Goal: Task Accomplishment & Management: Use online tool/utility

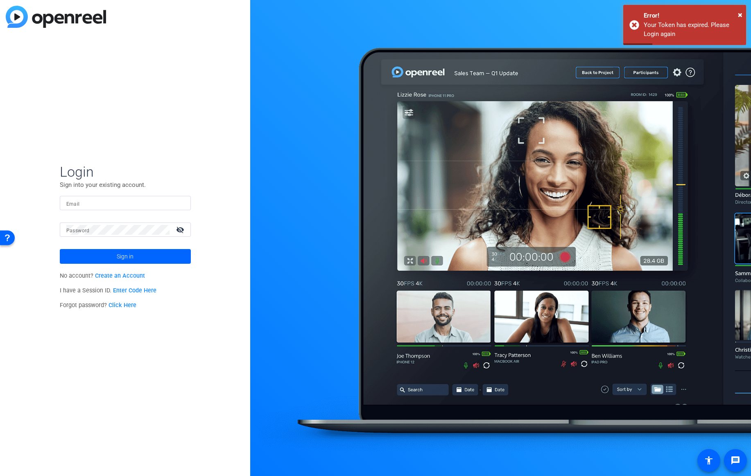
click at [80, 203] on input "Email" at bounding box center [125, 203] width 118 height 10
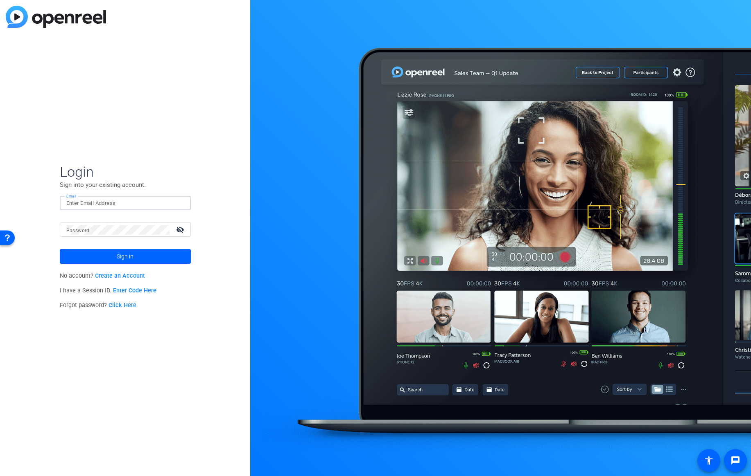
click at [154, 207] on input "Email" at bounding box center [125, 203] width 118 height 10
type input "[EMAIL_ADDRESS][PERSON_NAME][DOMAIN_NAME]"
click at [135, 252] on span at bounding box center [125, 257] width 131 height 20
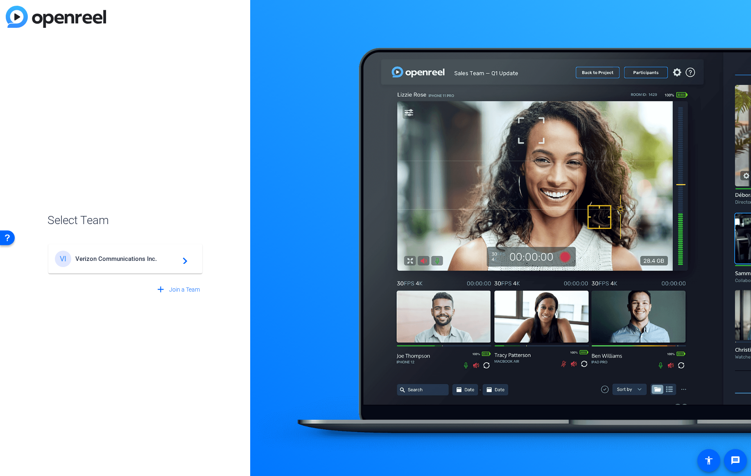
click at [138, 261] on span "Verizon Communications Inc." at bounding box center [126, 258] width 102 height 7
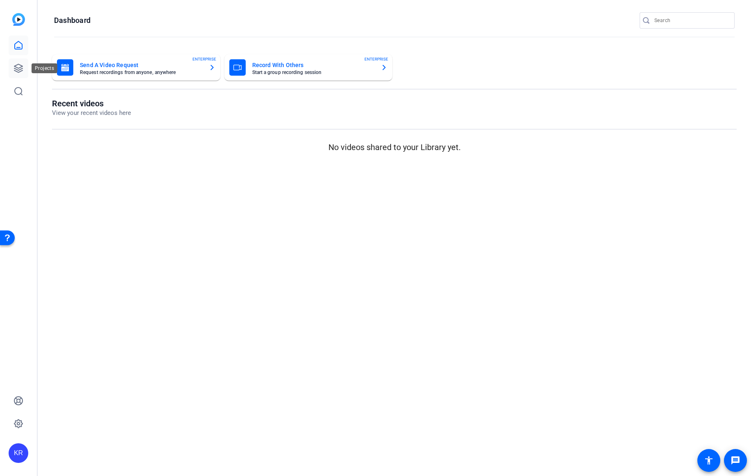
click at [18, 64] on icon at bounding box center [18, 68] width 8 height 8
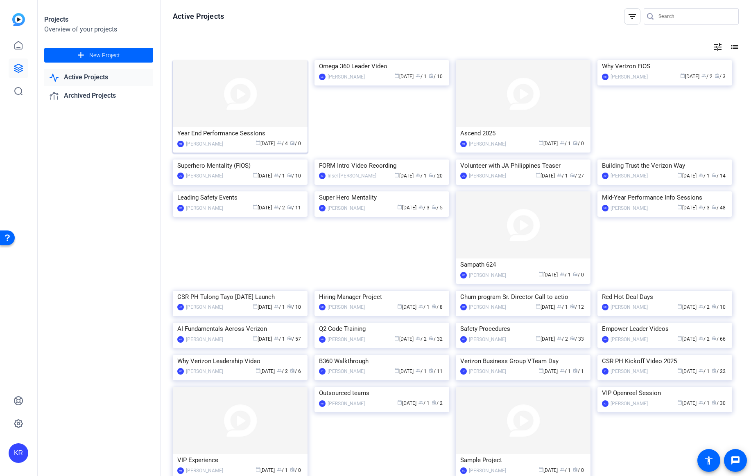
click at [212, 134] on div "Year End Performance Sessions" at bounding box center [240, 133] width 126 height 12
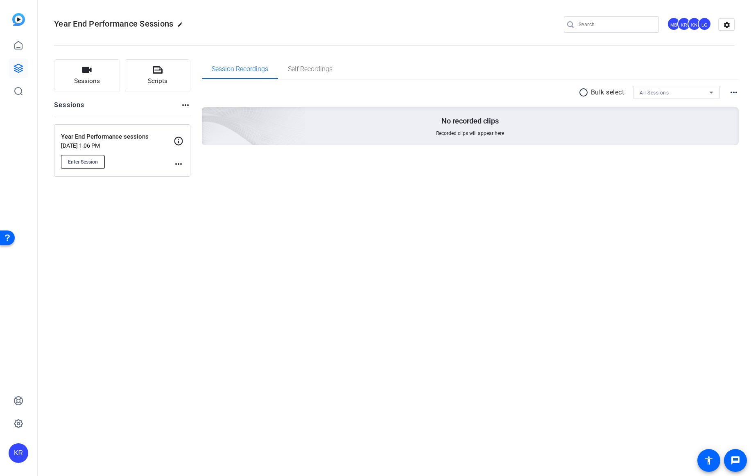
click at [90, 161] on span "Enter Session" at bounding box center [83, 162] width 30 height 7
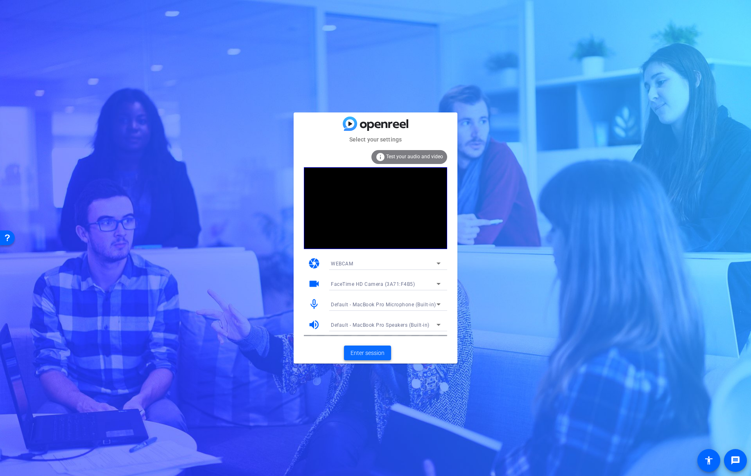
click at [374, 354] on span "Enter session" at bounding box center [367, 353] width 34 height 9
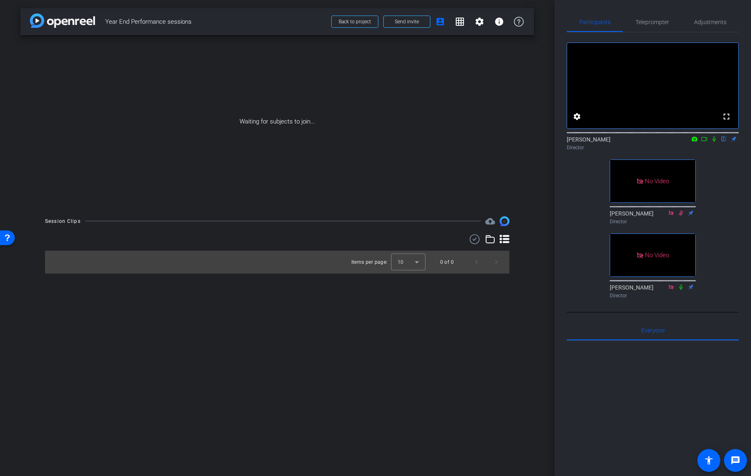
click at [703, 142] on icon at bounding box center [704, 139] width 7 height 6
click at [713, 142] on icon at bounding box center [713, 139] width 7 height 6
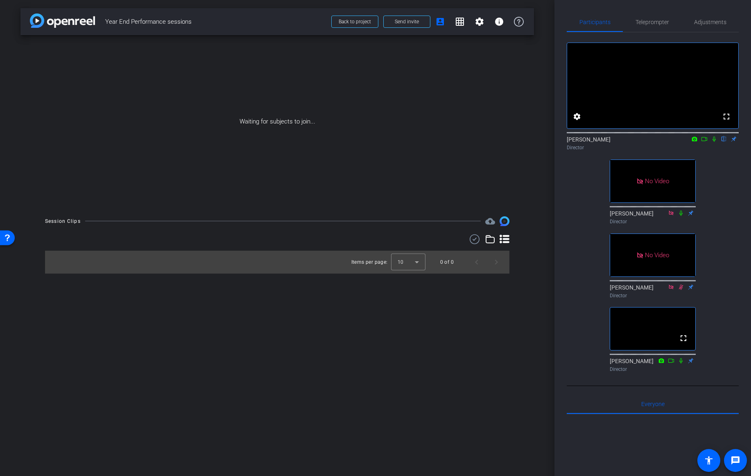
click at [702, 142] on icon at bounding box center [704, 139] width 7 height 6
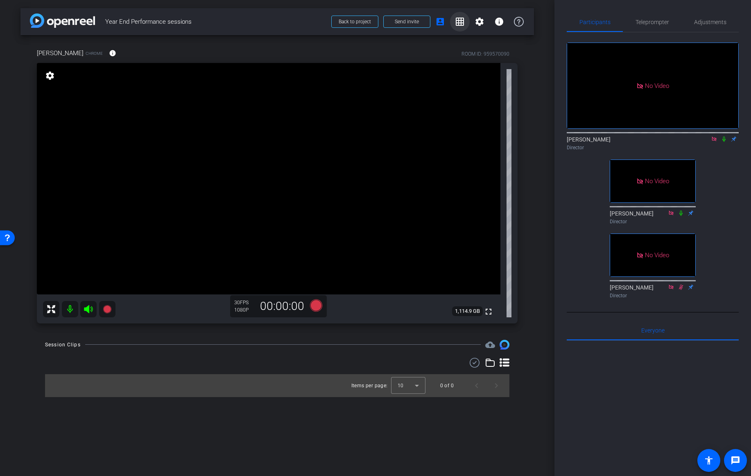
click at [460, 22] on mat-icon "grid_on" at bounding box center [460, 22] width 10 height 10
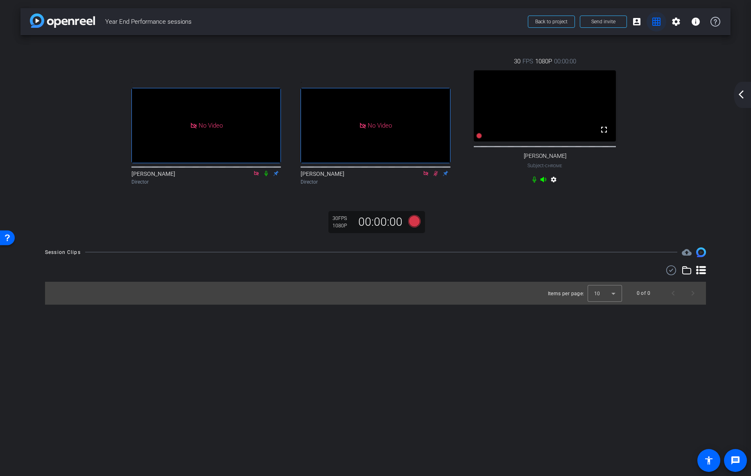
click at [654, 21] on mat-icon "grid_on" at bounding box center [656, 22] width 10 height 10
click at [635, 21] on mat-icon "account_box" at bounding box center [636, 22] width 10 height 10
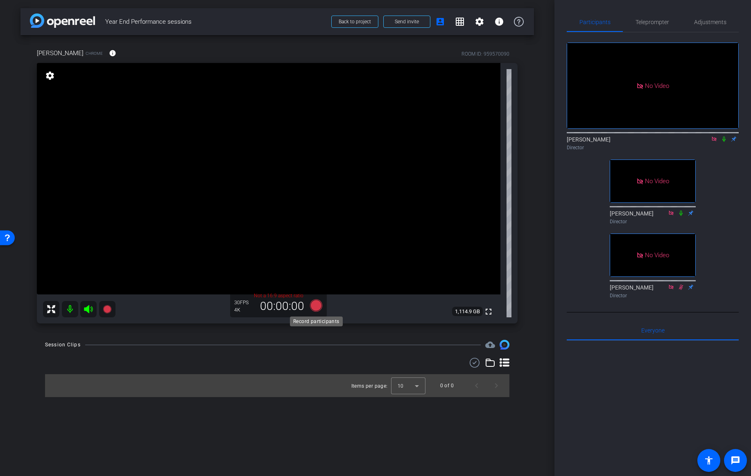
click at [319, 307] on icon at bounding box center [316, 306] width 12 height 12
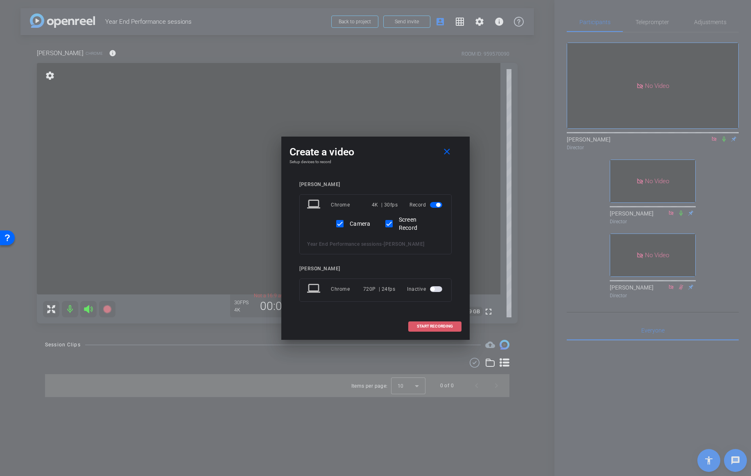
click at [425, 328] on span "START RECORDING" at bounding box center [435, 327] width 36 height 4
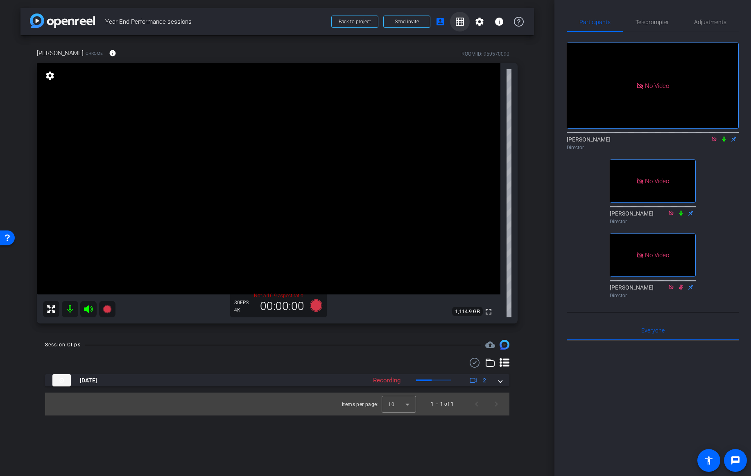
click at [458, 19] on mat-icon "grid_on" at bounding box center [460, 22] width 10 height 10
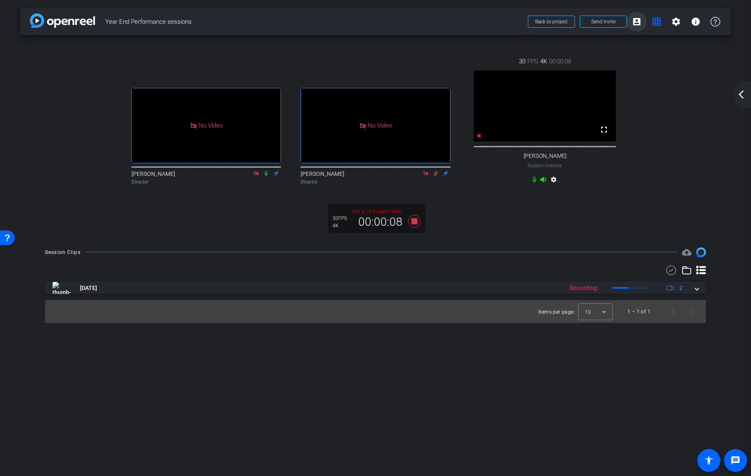
click at [632, 19] on mat-icon "account_box" at bounding box center [636, 22] width 10 height 10
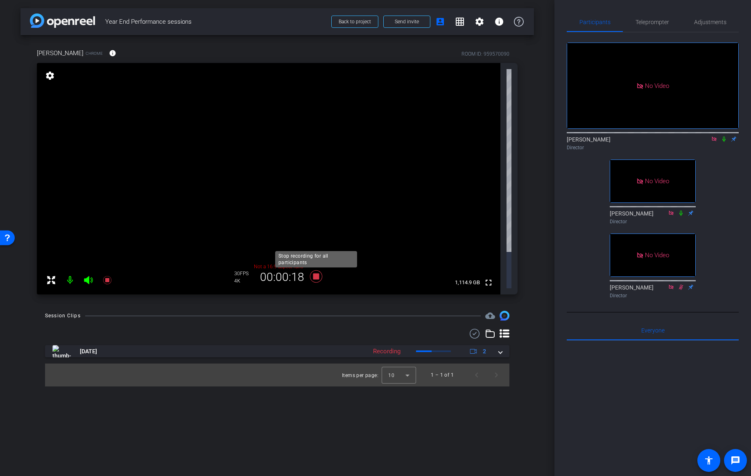
click at [318, 270] on icon at bounding box center [316, 276] width 12 height 12
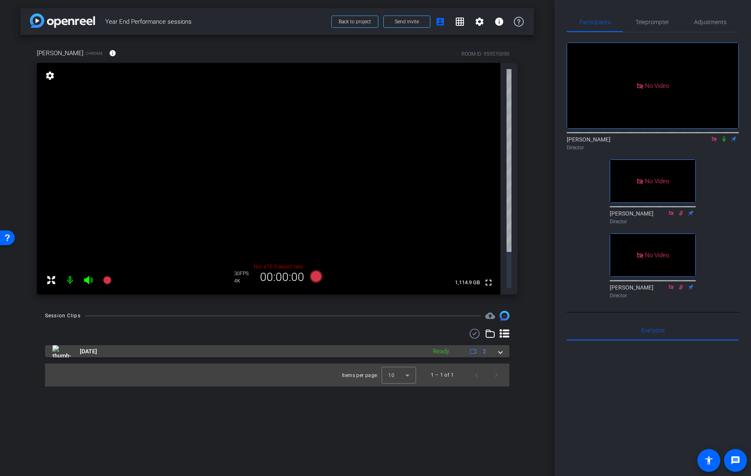
click at [501, 347] on span at bounding box center [499, 351] width 3 height 9
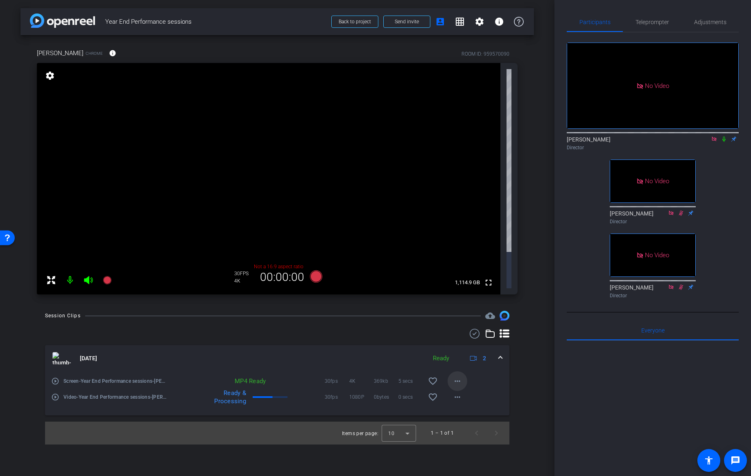
click at [455, 376] on mat-icon "more_horiz" at bounding box center [457, 381] width 10 height 10
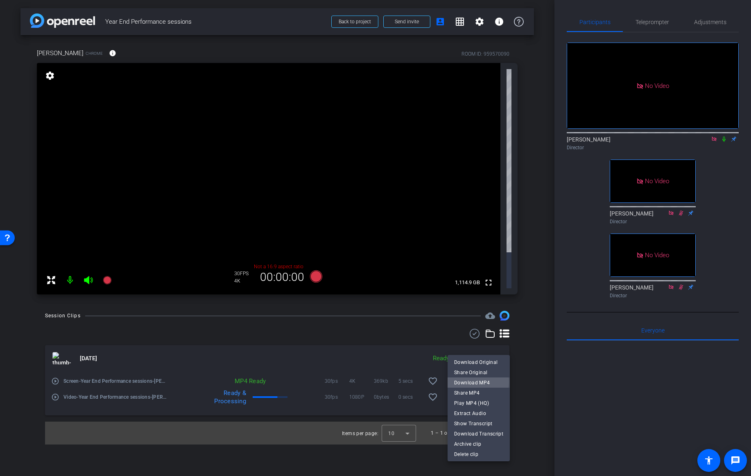
click at [464, 382] on span "Download MP4" at bounding box center [478, 383] width 49 height 10
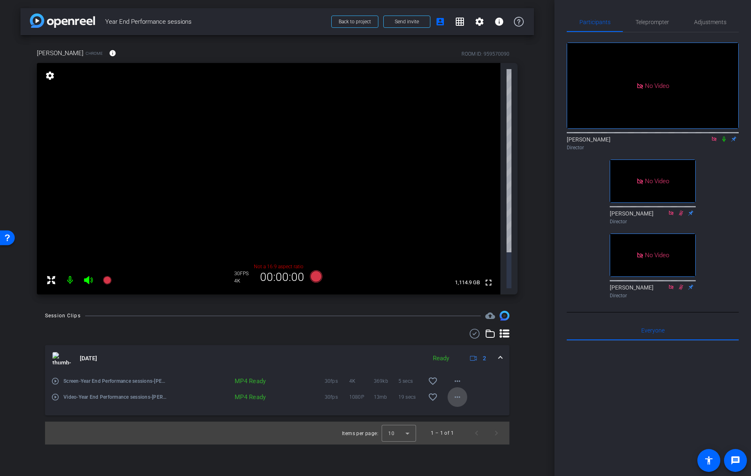
click at [460, 392] on mat-icon "more_horiz" at bounding box center [457, 397] width 10 height 10
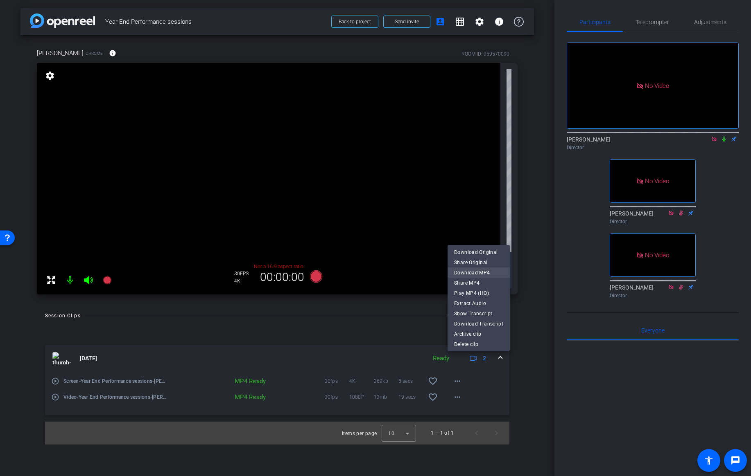
click at [476, 273] on span "Download MP4" at bounding box center [478, 273] width 49 height 10
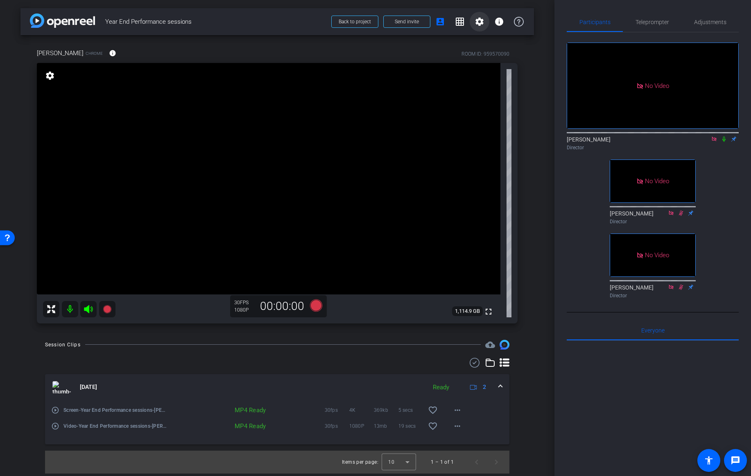
click at [481, 21] on mat-icon "settings" at bounding box center [479, 22] width 10 height 10
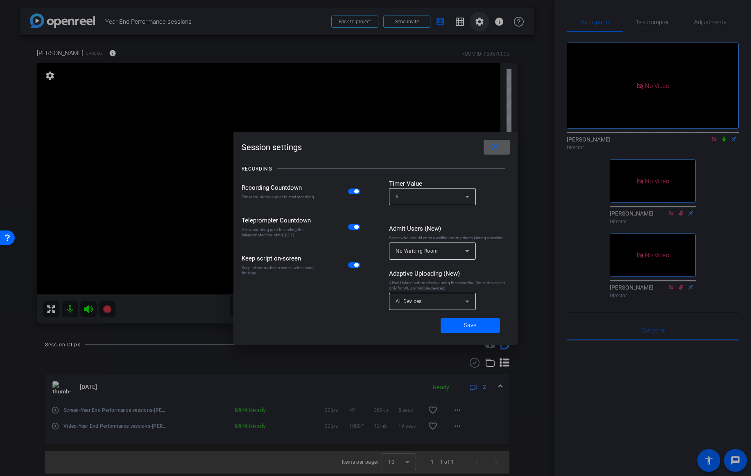
click at [481, 21] on div at bounding box center [375, 238] width 751 height 476
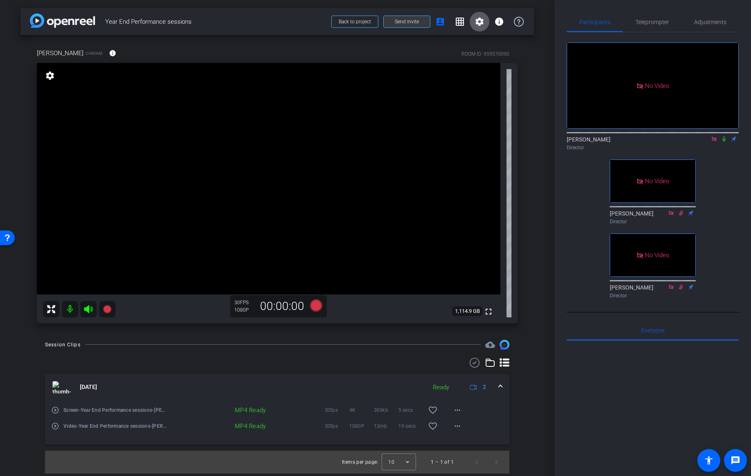
click at [400, 23] on span "Send invite" at bounding box center [406, 21] width 24 height 7
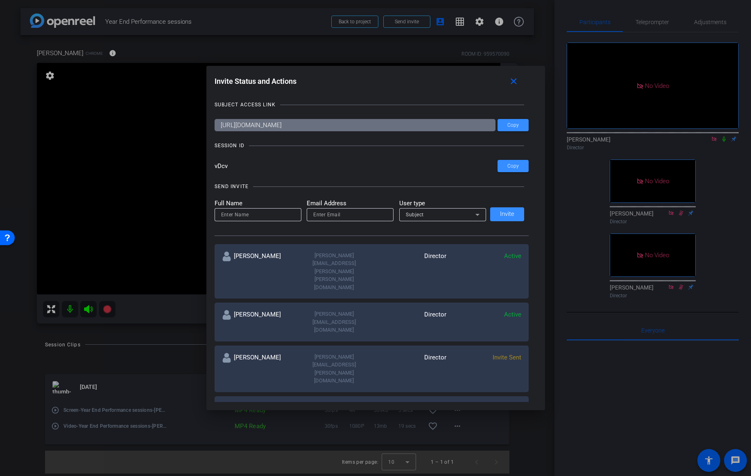
drag, startPoint x: 388, startPoint y: 126, endPoint x: 220, endPoint y: 126, distance: 168.2
click at [220, 126] on input "https://capture.openreel.com/subject/MODE_OTP?otp=vDcv" at bounding box center [354, 125] width 281 height 12
click at [514, 126] on span "Copy" at bounding box center [512, 125] width 11 height 6
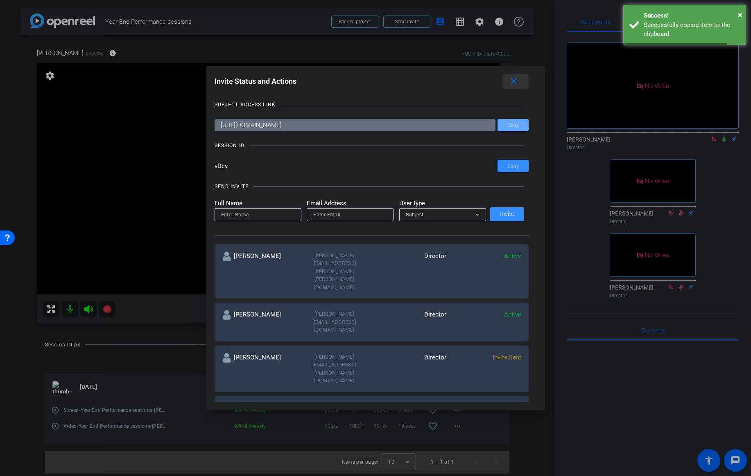
click at [512, 80] on mat-icon "close" at bounding box center [513, 82] width 10 height 10
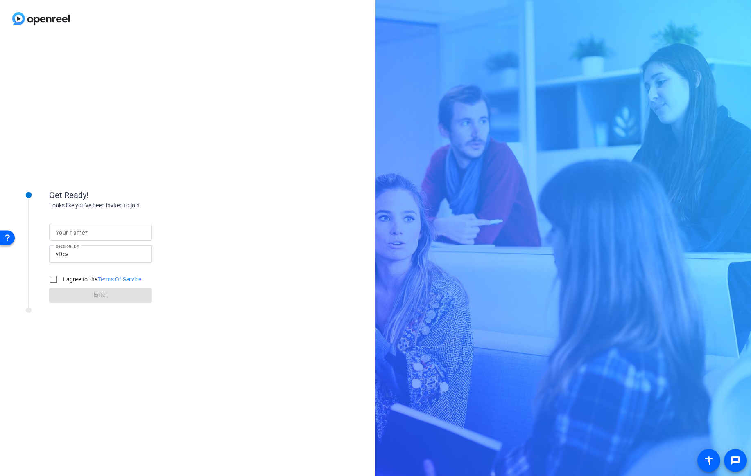
click at [112, 232] on input "Your name" at bounding box center [100, 233] width 89 height 10
type input "Kaveh GUEST"
click at [51, 281] on input "I agree to the Terms Of Service" at bounding box center [53, 279] width 16 height 16
checkbox input "true"
click at [71, 288] on span at bounding box center [100, 296] width 102 height 20
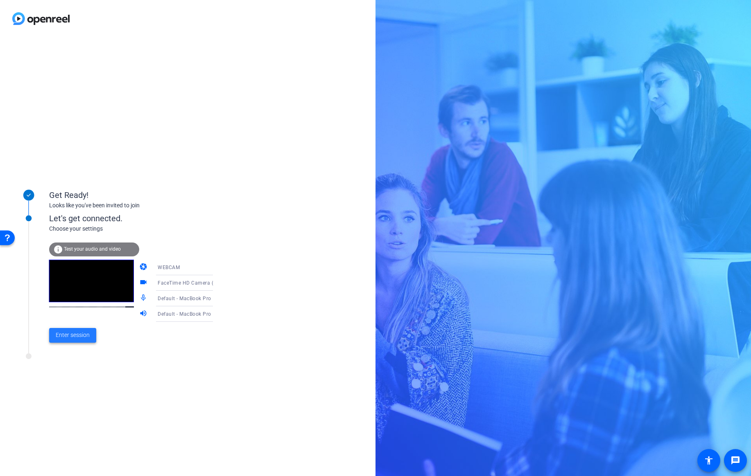
click at [81, 338] on span "Enter session" at bounding box center [73, 335] width 34 height 9
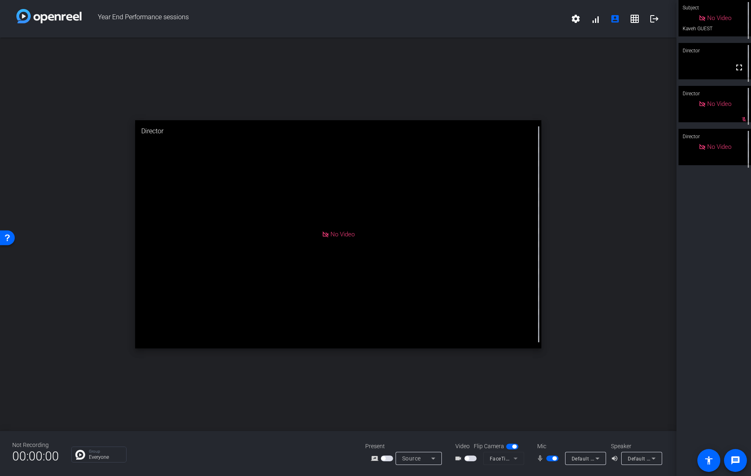
click at [469, 460] on span "button" at bounding box center [470, 459] width 12 height 6
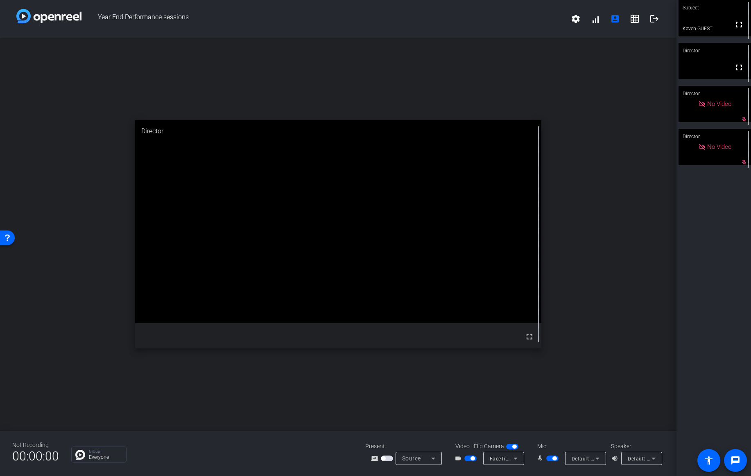
click at [385, 460] on span "button" at bounding box center [387, 459] width 12 height 6
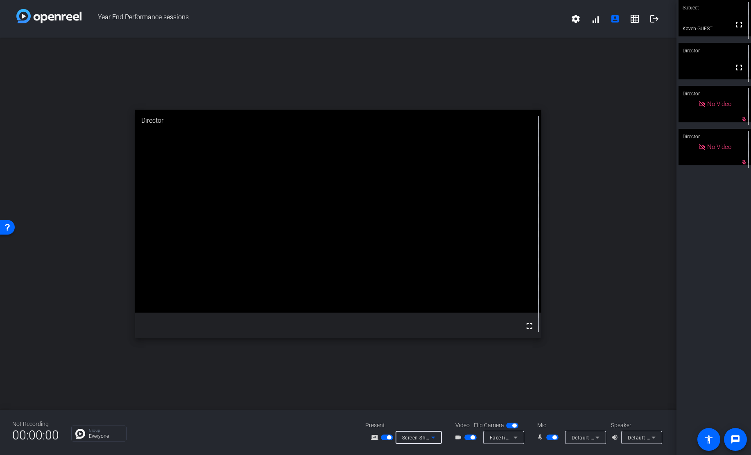
click at [428, 438] on icon at bounding box center [433, 438] width 10 height 10
click at [426, 441] on div at bounding box center [375, 227] width 751 height 455
click at [374, 438] on mat-icon "screen_share_outline" at bounding box center [376, 438] width 10 height 10
click at [423, 437] on span "Screen Sharing" at bounding box center [420, 437] width 36 height 7
click at [381, 414] on div at bounding box center [375, 227] width 751 height 455
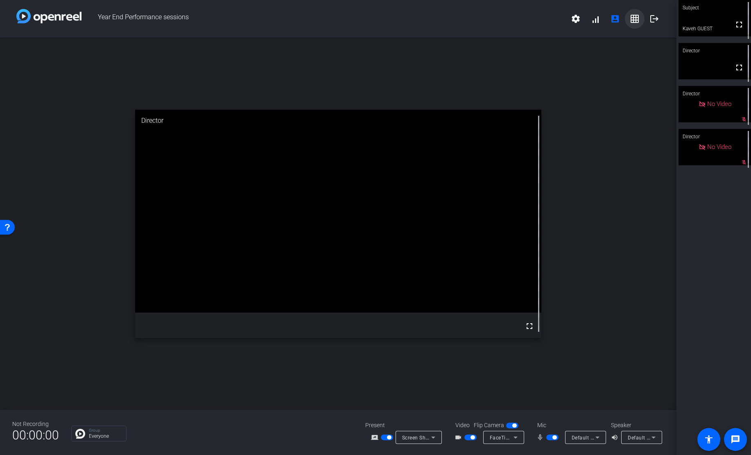
click at [632, 19] on mat-icon "grid_on" at bounding box center [634, 19] width 10 height 10
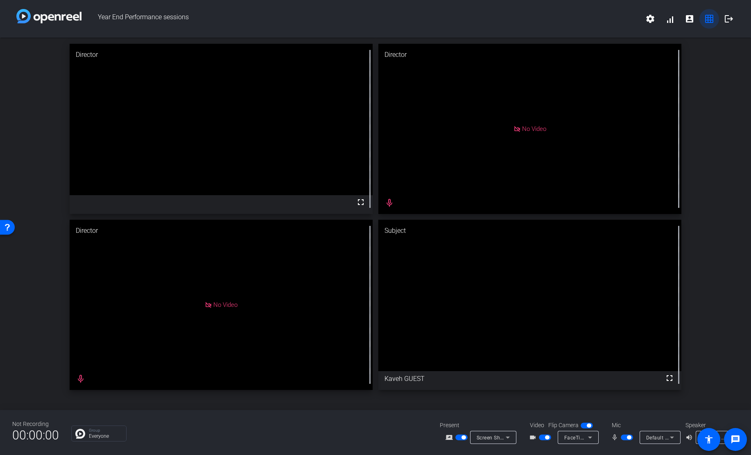
click at [707, 16] on mat-icon "grid_on" at bounding box center [709, 19] width 10 height 10
click at [686, 18] on mat-icon "account_box" at bounding box center [689, 19] width 10 height 10
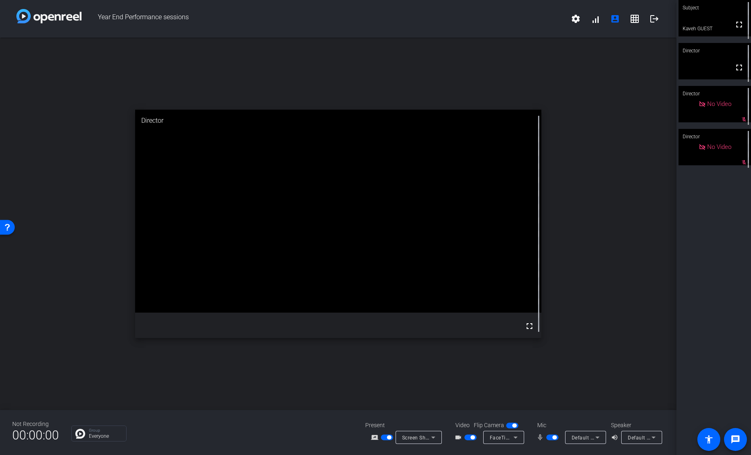
click at [385, 437] on span "button" at bounding box center [387, 438] width 12 height 6
click at [388, 439] on span "button" at bounding box center [387, 438] width 12 height 6
click at [302, 435] on span "Retry upload" at bounding box center [306, 435] width 32 height 9
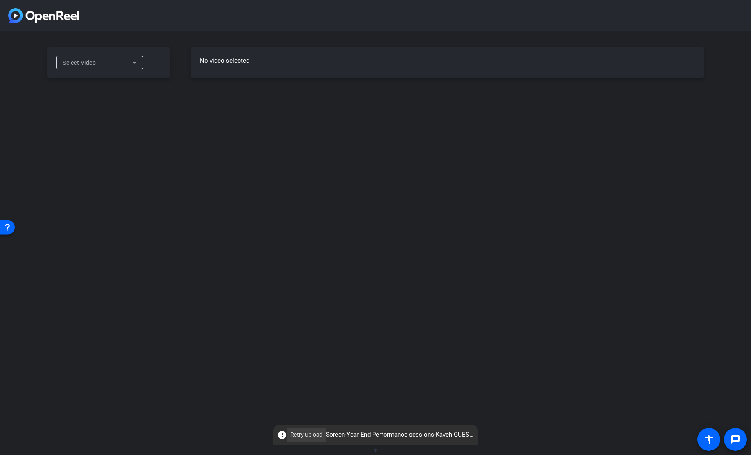
click at [300, 437] on span "Retry upload" at bounding box center [306, 435] width 32 height 9
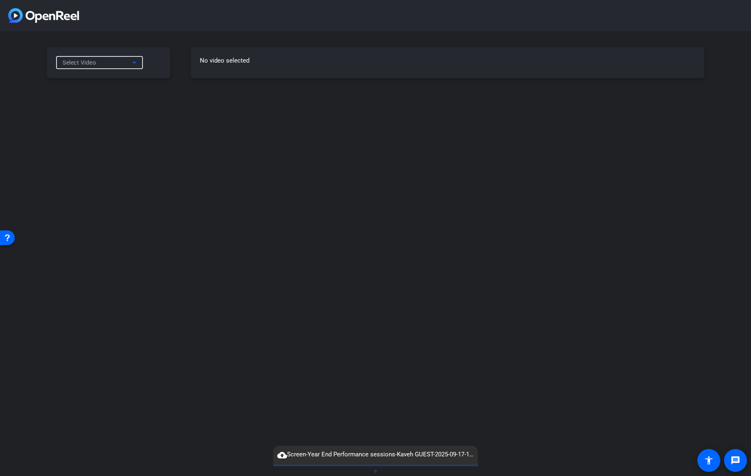
click at [131, 67] on icon at bounding box center [134, 63] width 10 height 10
click at [127, 76] on span "Screen-Year End Performance sessions-Kaveh GUEST-2025-09-17-10-17-59-802-0.webm" at bounding box center [100, 86] width 74 height 29
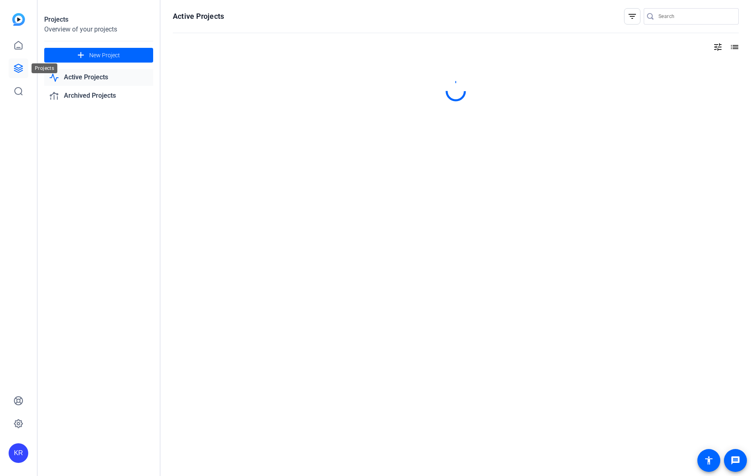
click at [20, 73] on icon at bounding box center [19, 68] width 10 height 10
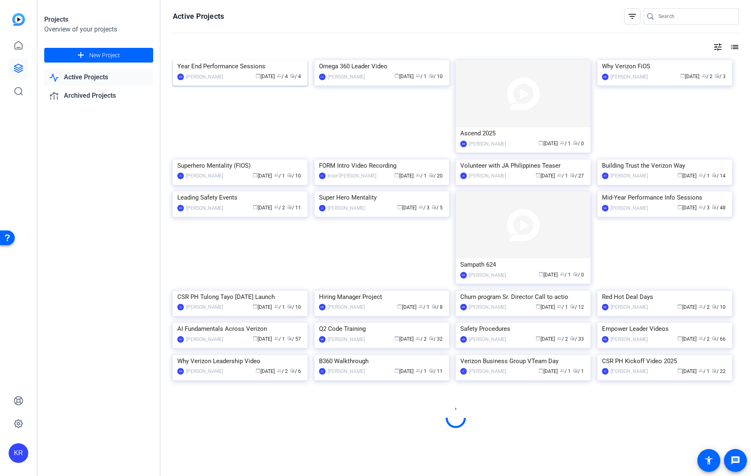
click at [234, 60] on img at bounding box center [240, 60] width 135 height 0
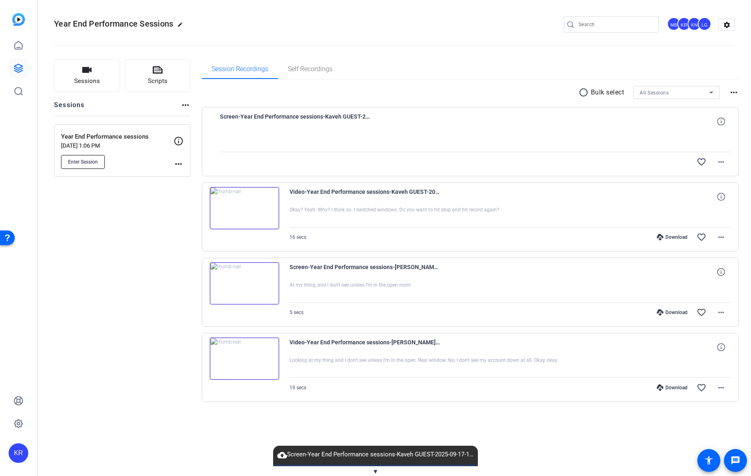
click at [86, 163] on span "Enter Session" at bounding box center [83, 162] width 30 height 7
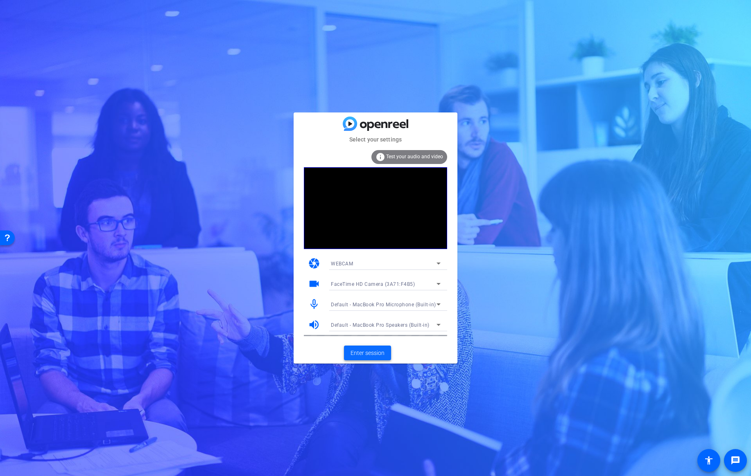
click at [374, 351] on span "Enter session" at bounding box center [367, 353] width 34 height 9
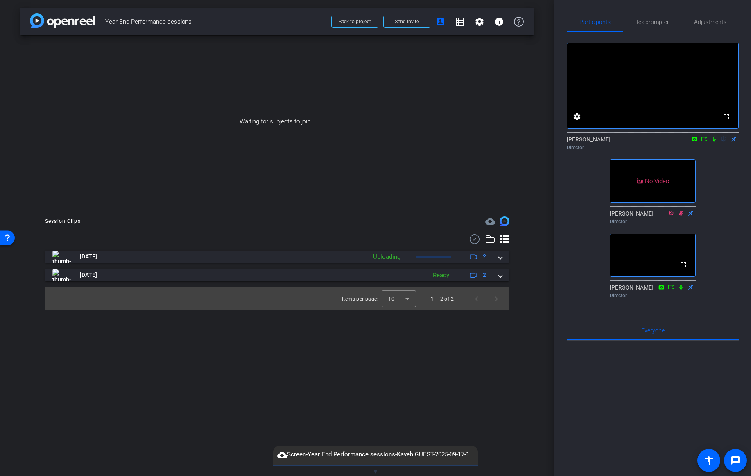
click at [702, 142] on icon at bounding box center [704, 139] width 7 height 6
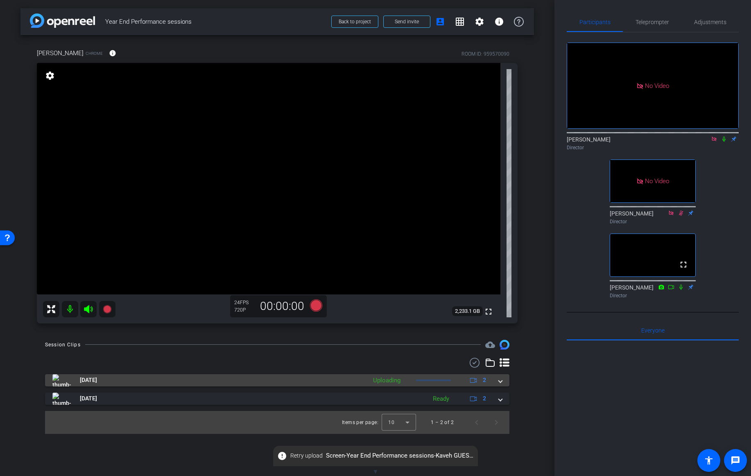
click at [500, 381] on span at bounding box center [499, 380] width 3 height 9
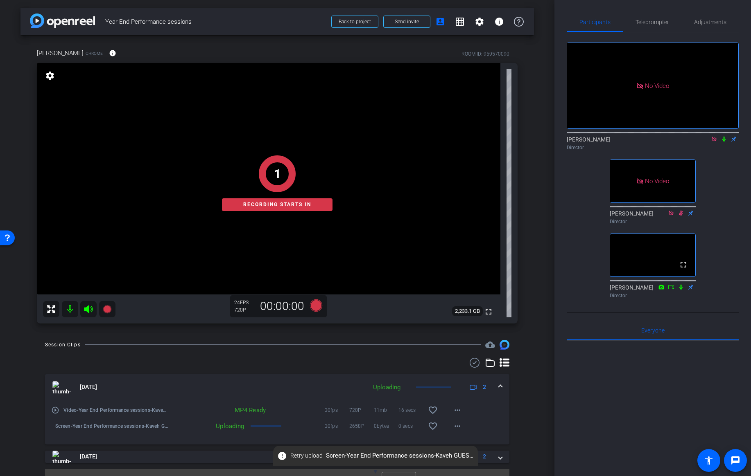
click at [500, 384] on span at bounding box center [499, 387] width 3 height 9
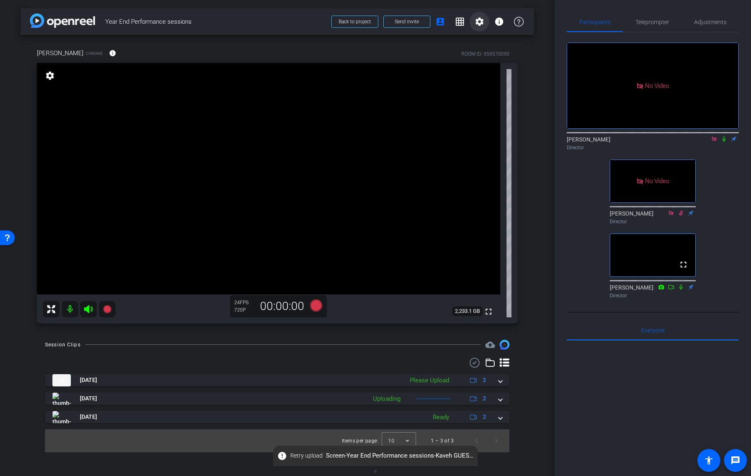
click at [478, 25] on mat-icon "settings" at bounding box center [479, 22] width 10 height 10
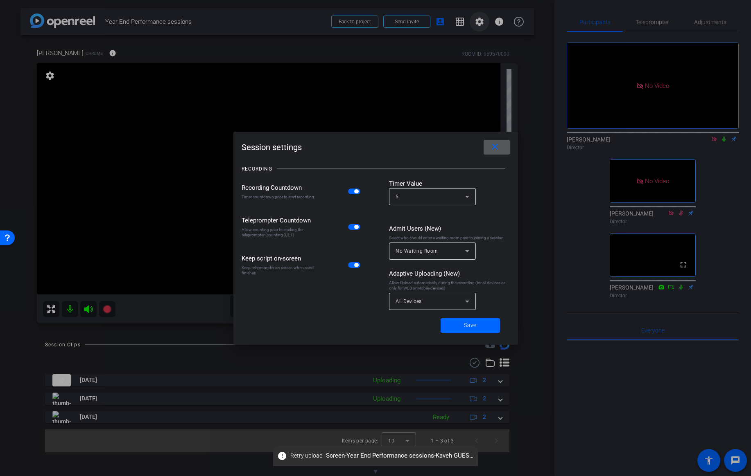
click at [478, 25] on div at bounding box center [375, 238] width 751 height 476
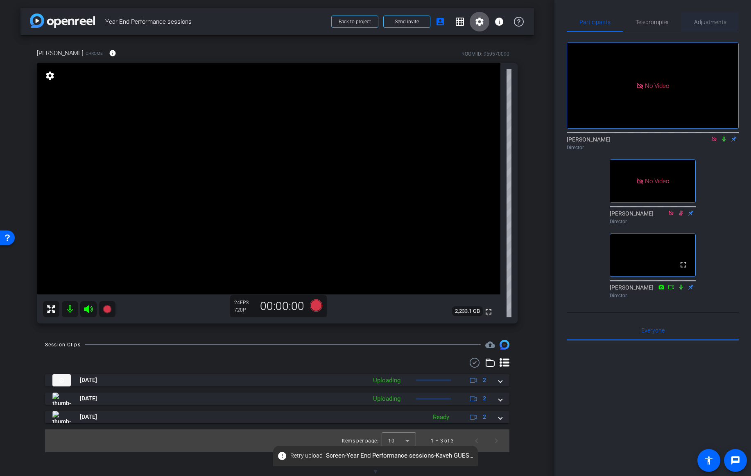
click at [707, 23] on span "Adjustments" at bounding box center [710, 22] width 32 height 6
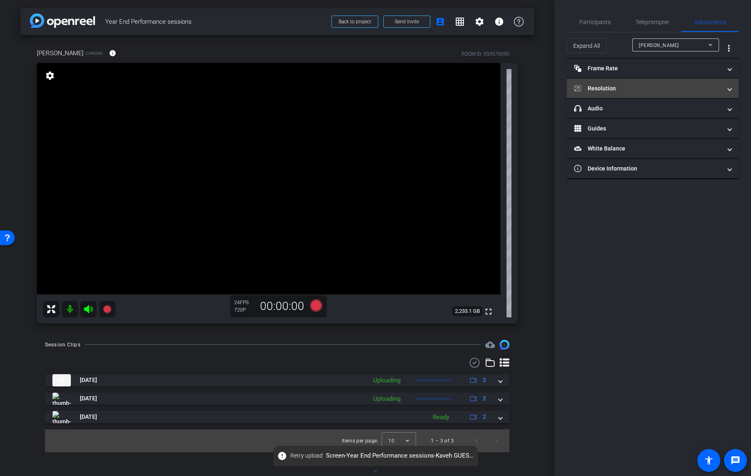
click at [620, 84] on mat-panel-title "Resolution" at bounding box center [647, 88] width 147 height 9
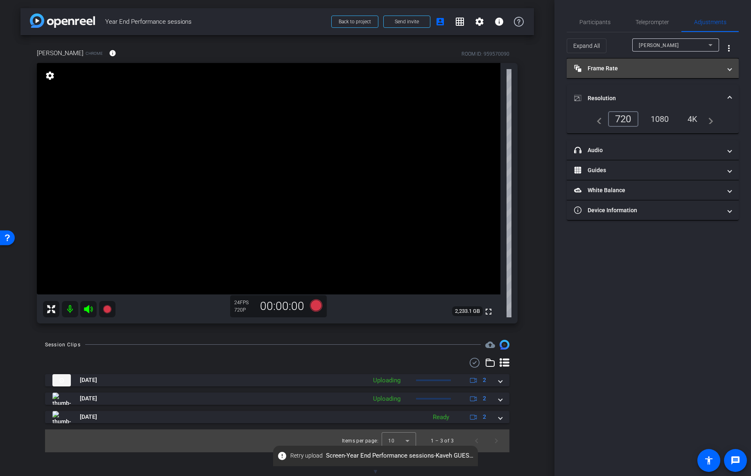
click at [626, 63] on mat-expansion-panel-header "Frame Rate Frame Rate" at bounding box center [652, 69] width 172 height 20
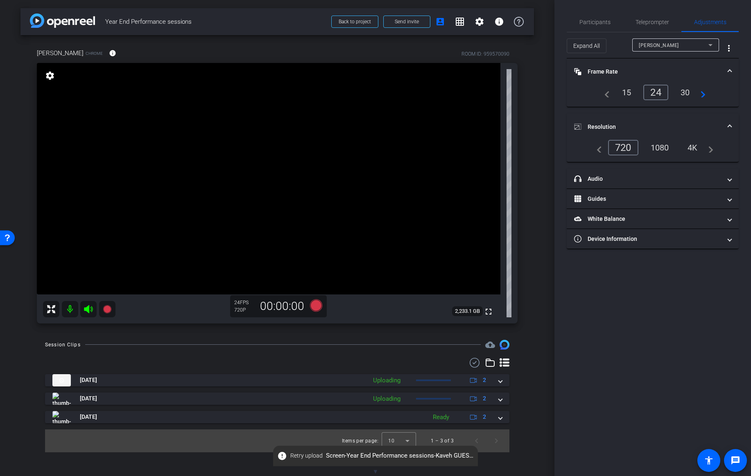
click at [649, 46] on div "Lou" at bounding box center [673, 45] width 70 height 10
click at [681, 49] on div at bounding box center [375, 238] width 751 height 476
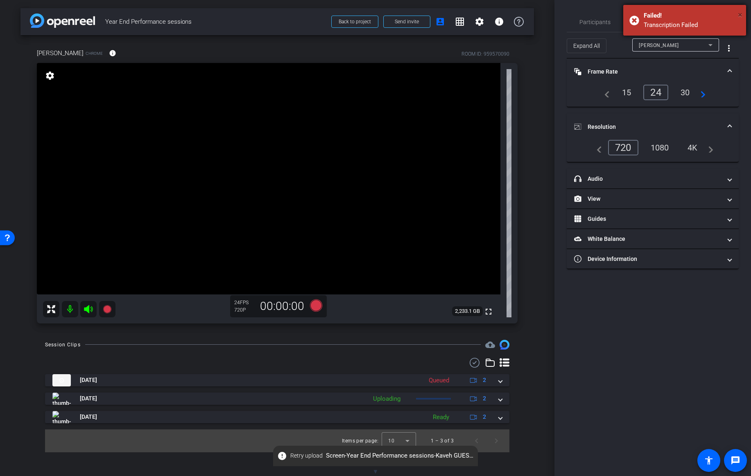
click at [740, 14] on span "×" at bounding box center [739, 15] width 5 height 10
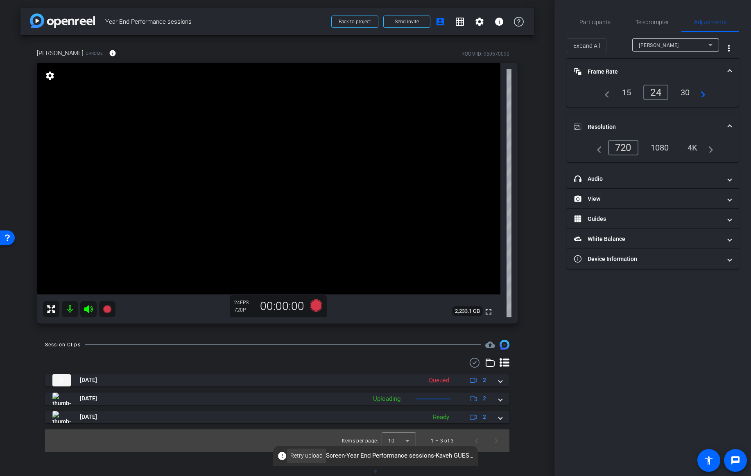
click at [311, 454] on span "Retry upload" at bounding box center [306, 456] width 32 height 9
click at [703, 47] on div "Lou" at bounding box center [673, 45] width 70 height 10
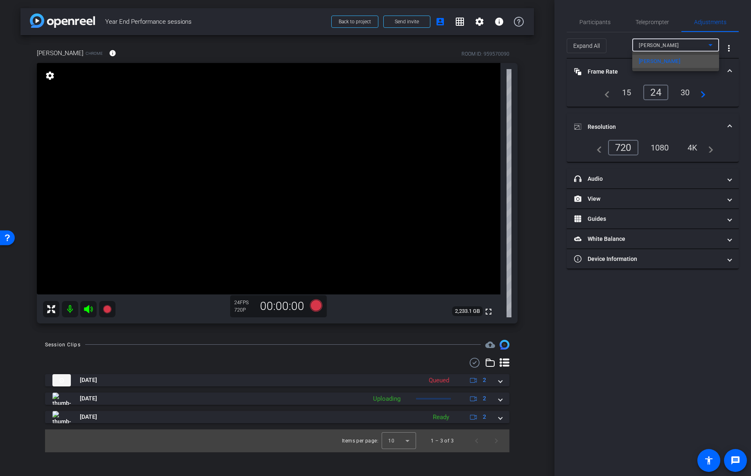
click at [703, 47] on div at bounding box center [375, 238] width 751 height 476
click at [713, 48] on icon at bounding box center [710, 45] width 10 height 10
click at [713, 48] on div at bounding box center [375, 238] width 751 height 476
click at [731, 49] on mat-icon "more_vert" at bounding box center [729, 48] width 10 height 10
click at [732, 49] on div at bounding box center [375, 238] width 751 height 476
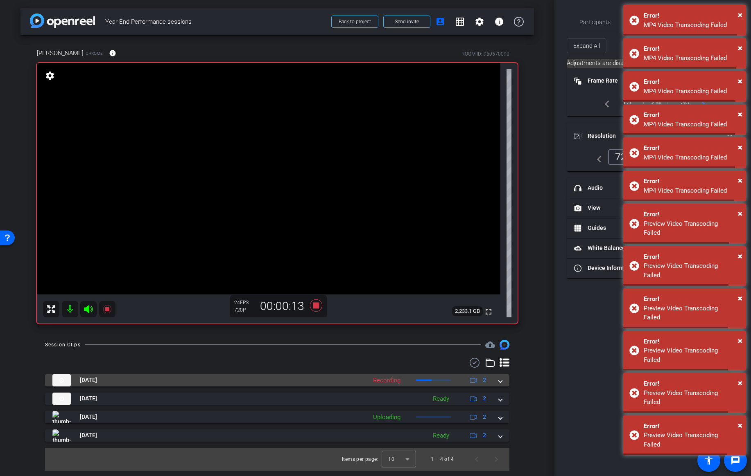
click at [500, 381] on span at bounding box center [499, 380] width 3 height 9
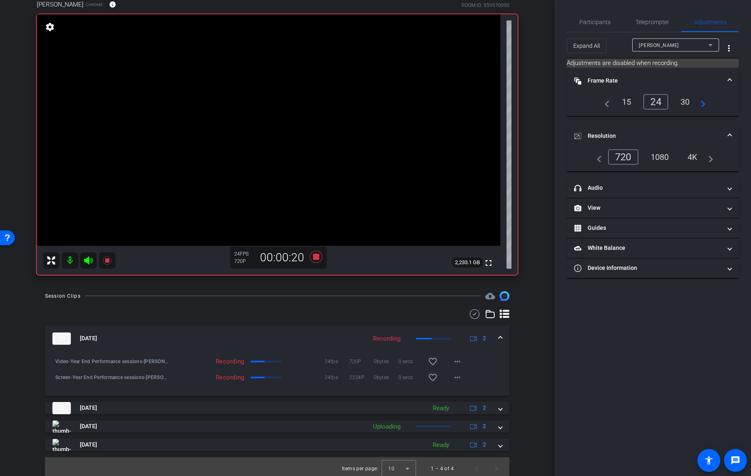
scroll to position [51, 0]
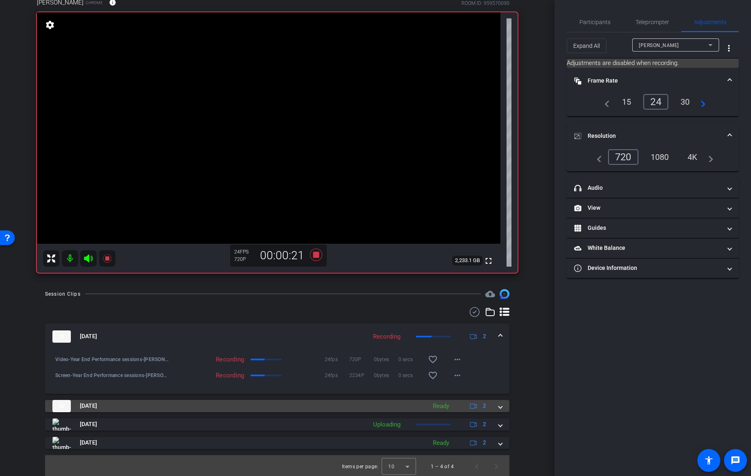
click at [501, 407] on span at bounding box center [499, 406] width 3 height 9
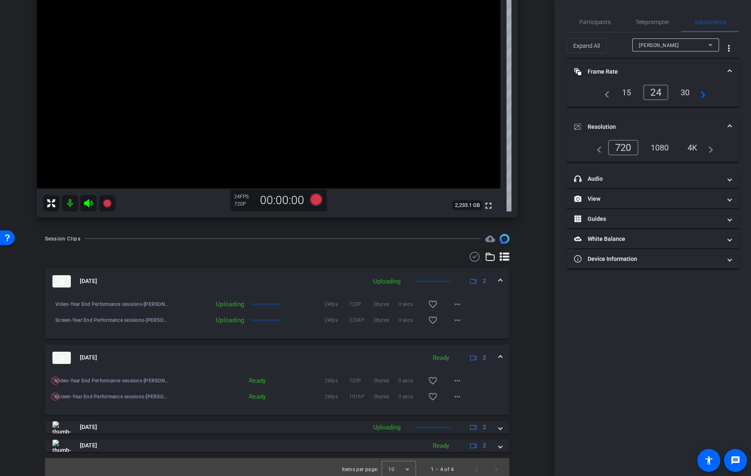
scroll to position [111, 0]
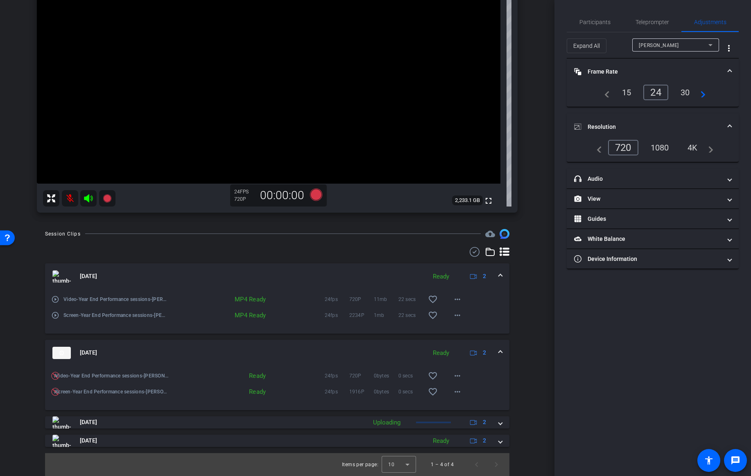
click at [500, 352] on span at bounding box center [499, 353] width 3 height 9
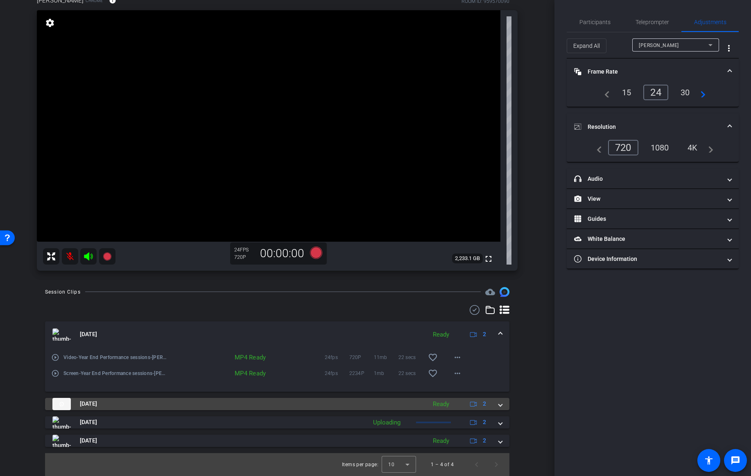
scroll to position [53, 0]
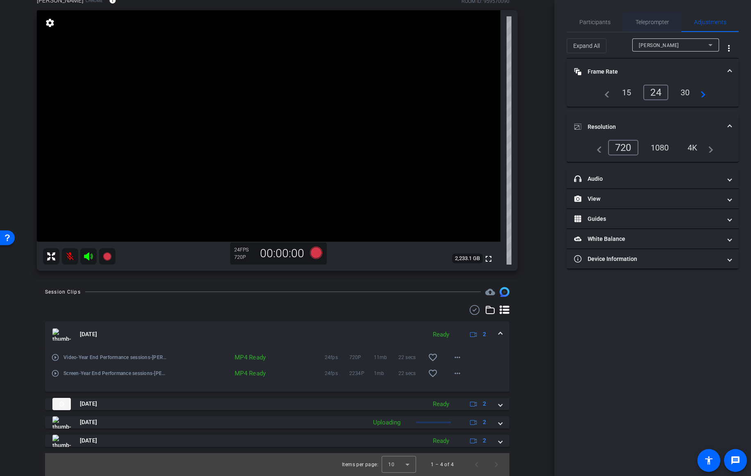
click at [663, 23] on span "Teleprompter" at bounding box center [652, 22] width 34 height 6
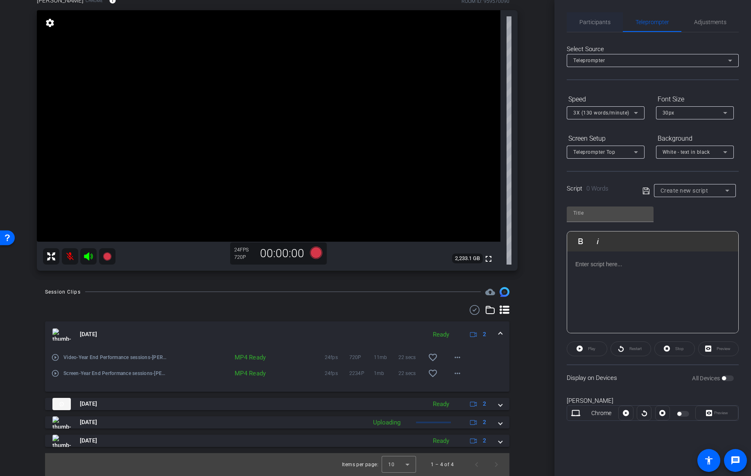
click at [587, 23] on span "Participants" at bounding box center [594, 22] width 31 height 6
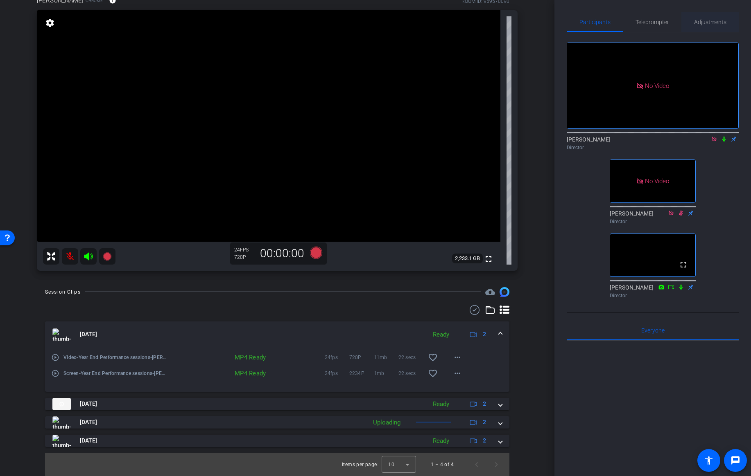
click at [707, 21] on span "Adjustments" at bounding box center [710, 22] width 32 height 6
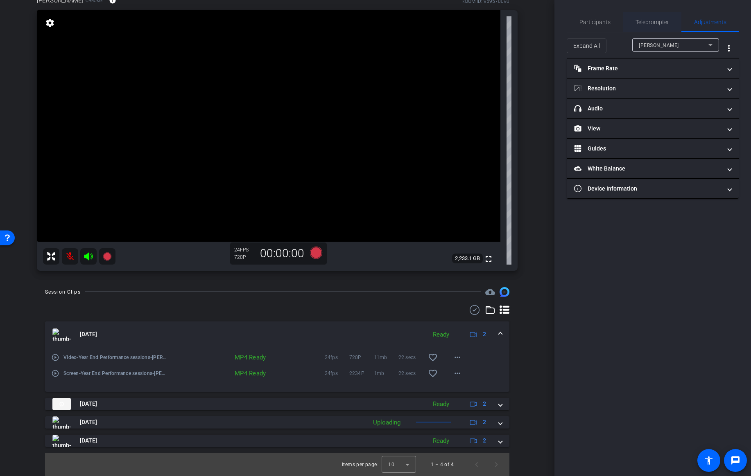
click at [647, 21] on span "Teleprompter" at bounding box center [652, 22] width 34 height 6
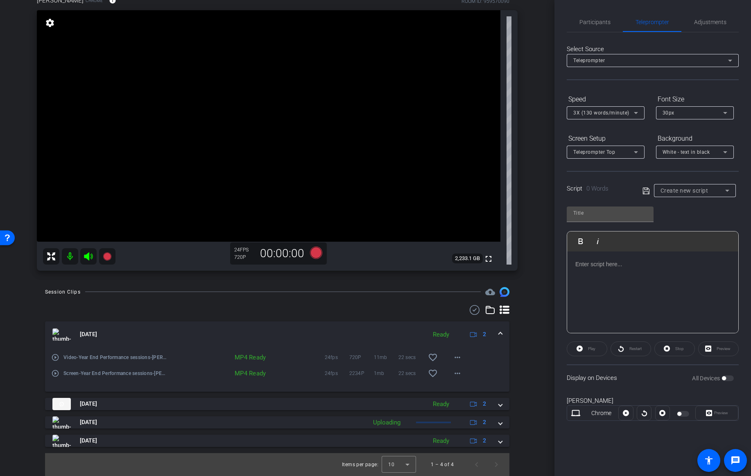
scroll to position [0, 0]
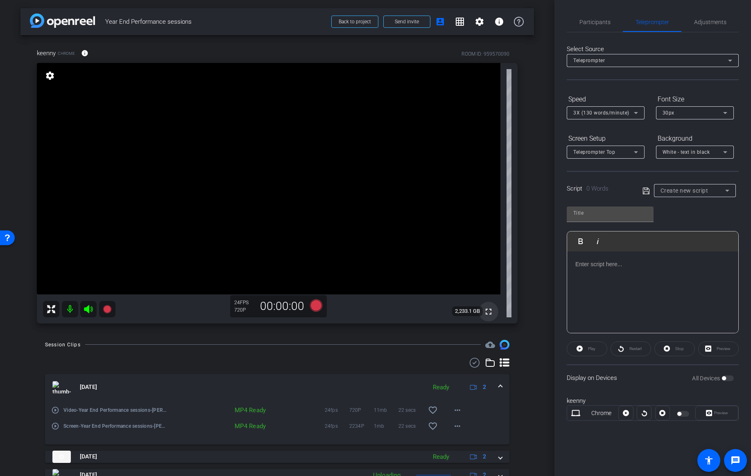
click at [489, 313] on mat-icon "fullscreen" at bounding box center [488, 312] width 10 height 10
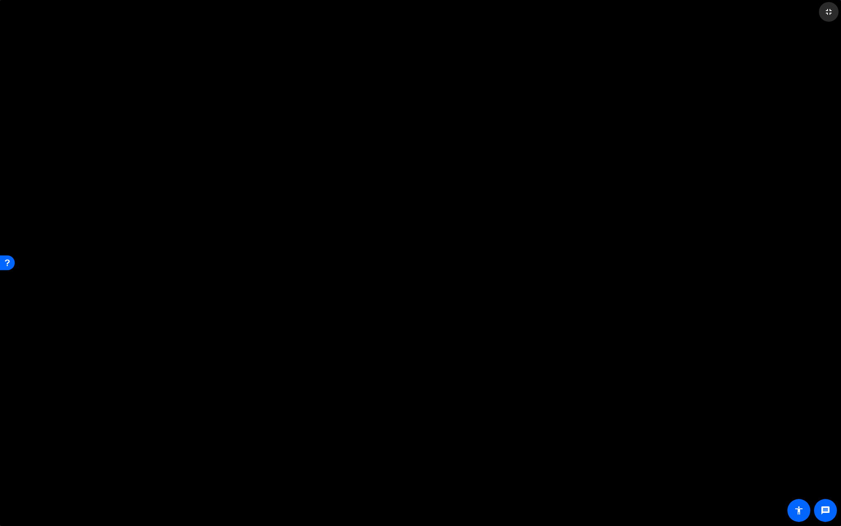
click at [750, 13] on mat-icon "fullscreen_exit" at bounding box center [829, 12] width 10 height 10
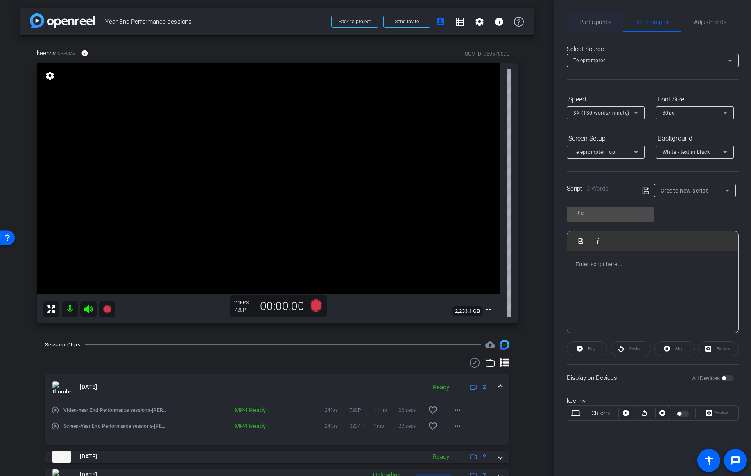
click at [593, 21] on span "Participants" at bounding box center [594, 22] width 31 height 6
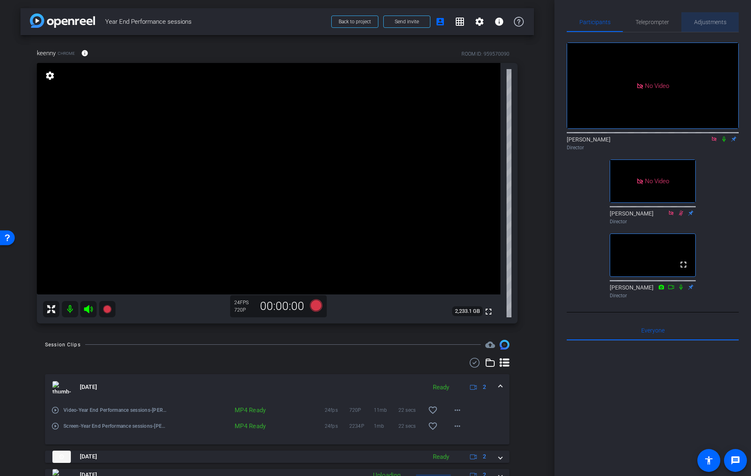
click at [708, 23] on span "Adjustments" at bounding box center [710, 22] width 32 height 6
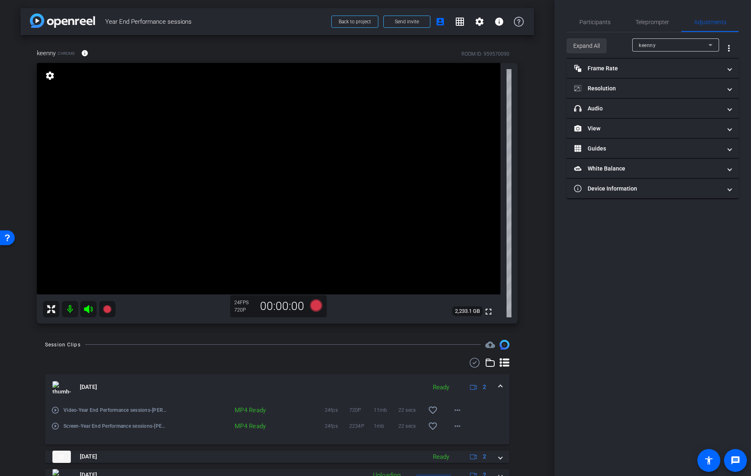
click at [593, 47] on span "Expand All" at bounding box center [586, 46] width 27 height 16
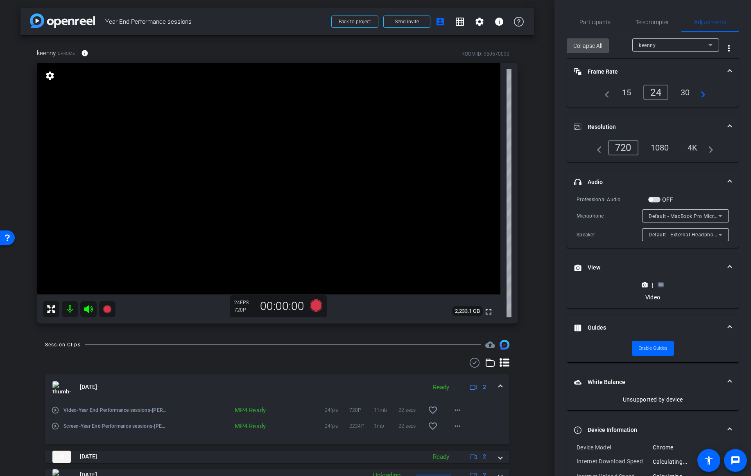
click at [593, 47] on span "Collapse All" at bounding box center [587, 46] width 29 height 16
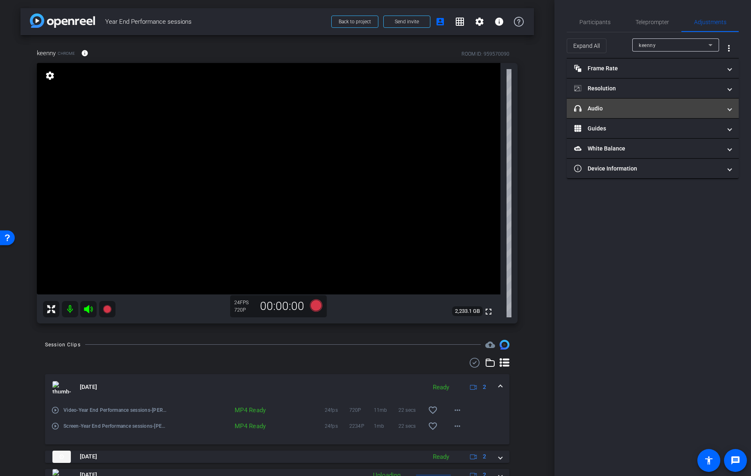
click at [621, 108] on mat-panel-title "headphone icon Audio" at bounding box center [647, 108] width 147 height 9
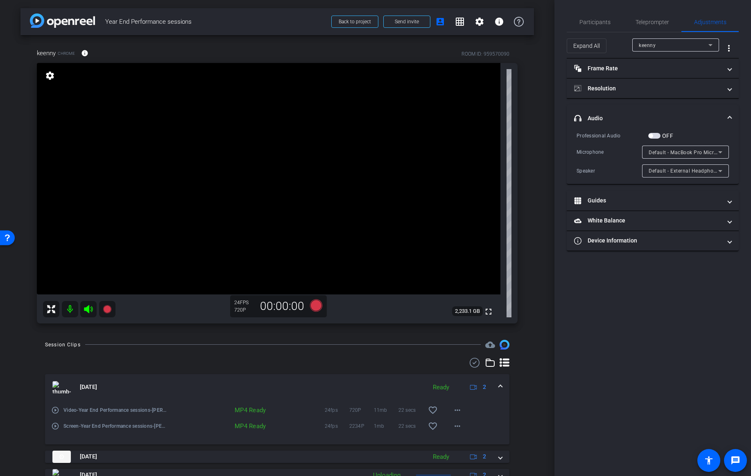
click at [621, 108] on mat-expansion-panel-header "headphone icon Audio" at bounding box center [652, 118] width 172 height 26
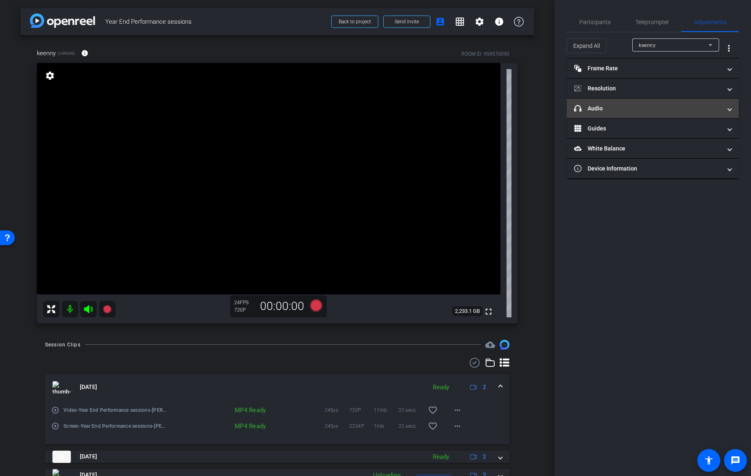
click at [621, 108] on mat-panel-title "headphone icon Audio" at bounding box center [647, 108] width 147 height 9
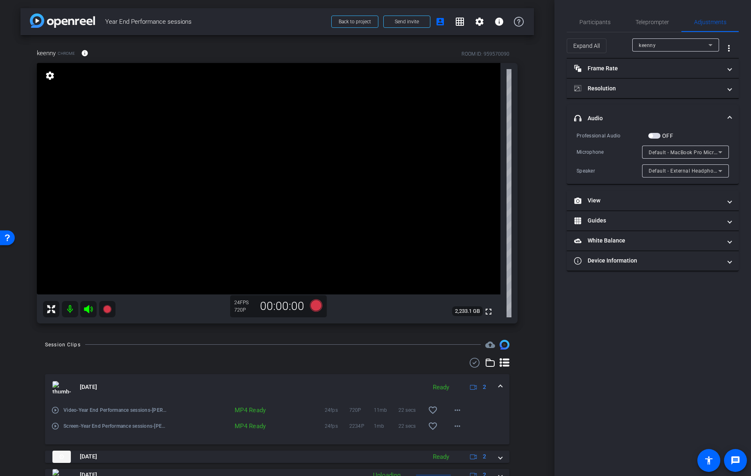
click at [621, 108] on mat-expansion-panel-header "headphone icon Audio" at bounding box center [652, 118] width 172 height 26
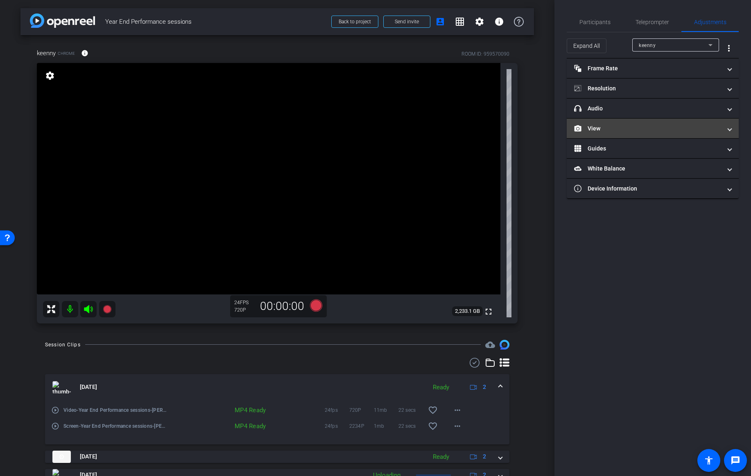
click at [615, 126] on mat-panel-title "View" at bounding box center [647, 128] width 147 height 9
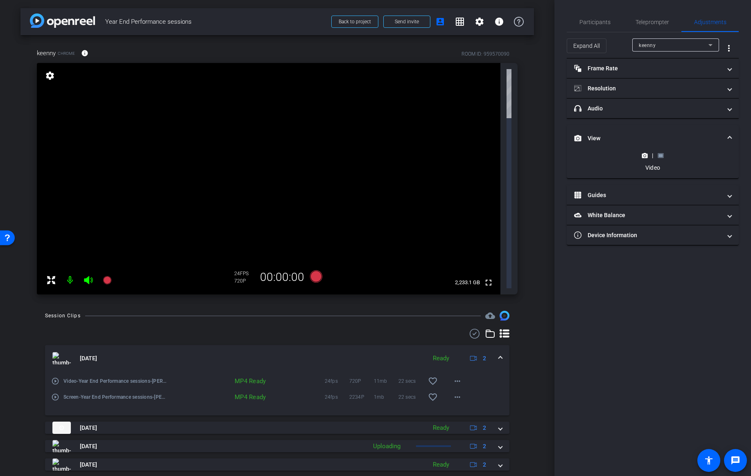
click at [660, 158] on icon at bounding box center [660, 156] width 6 height 6
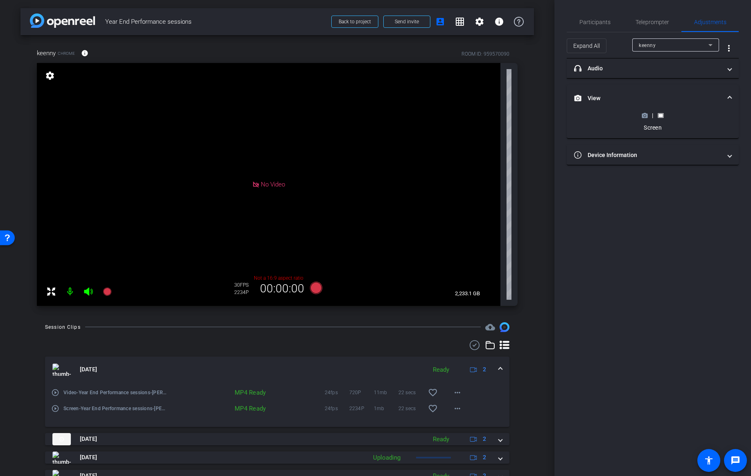
click at [644, 117] on icon at bounding box center [645, 115] width 6 height 5
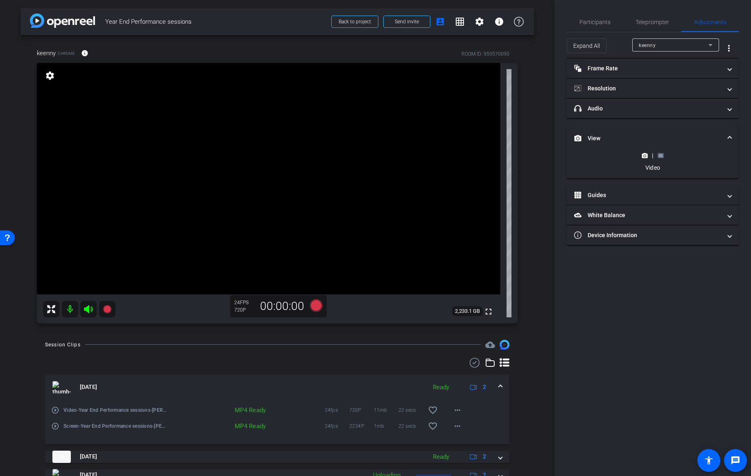
click at [730, 136] on span at bounding box center [729, 138] width 3 height 9
